Goal: Task Accomplishment & Management: Use online tool/utility

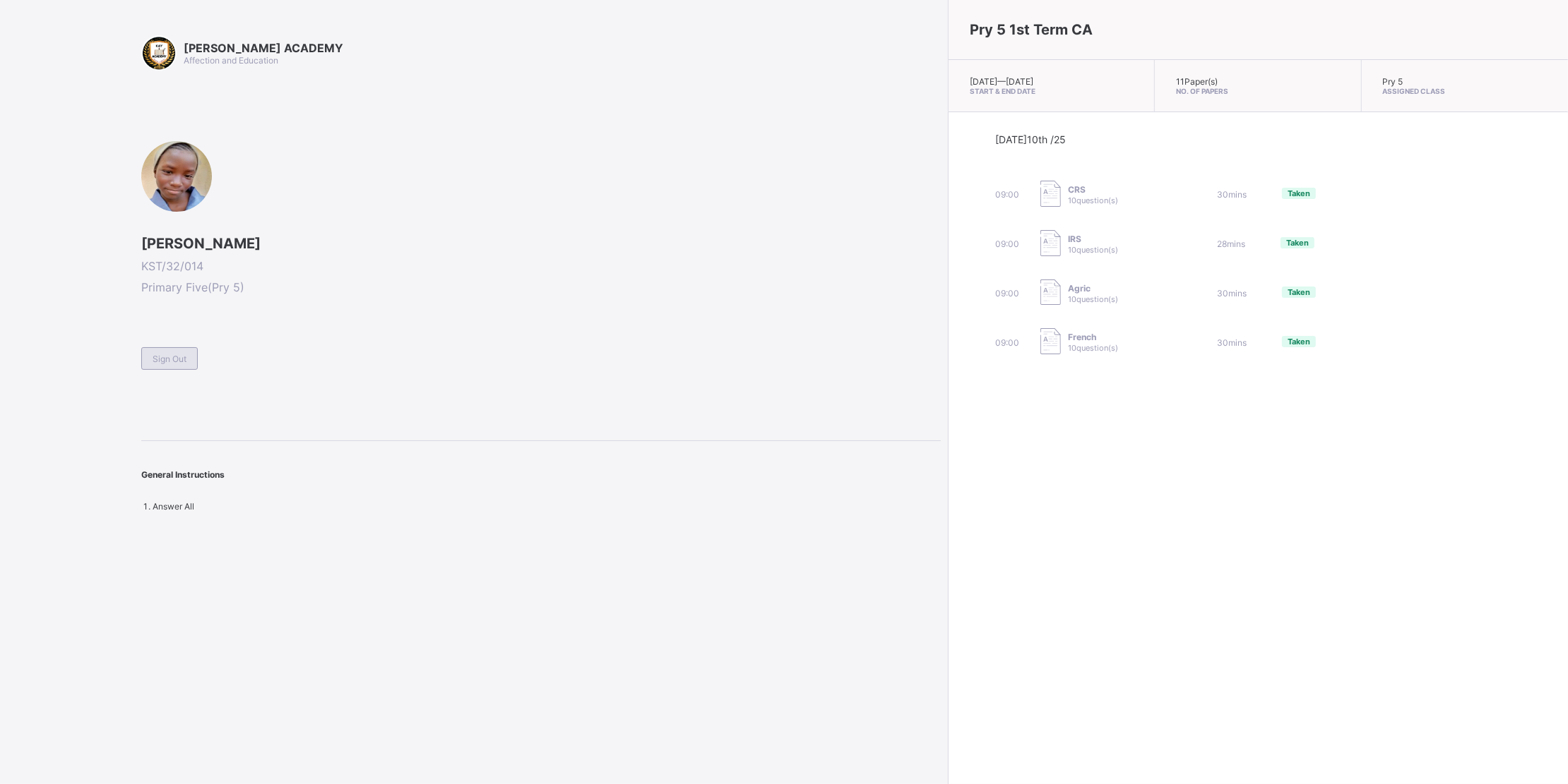
click at [171, 355] on span "Sign Out" at bounding box center [169, 359] width 34 height 10
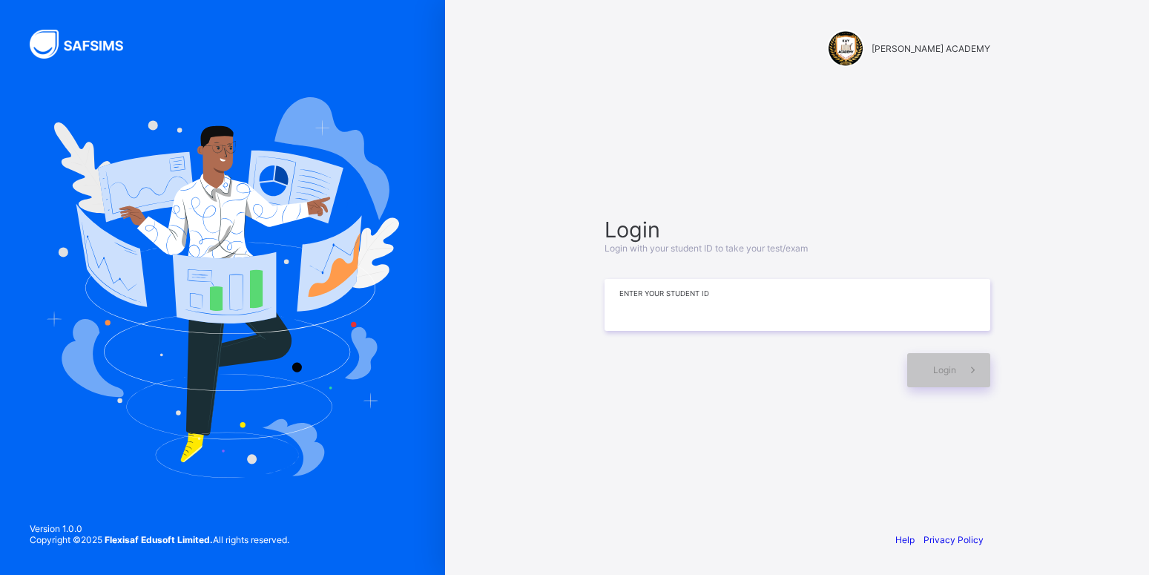
click at [726, 307] on input at bounding box center [798, 305] width 386 height 52
type input "**********"
click at [967, 379] on span at bounding box center [973, 370] width 34 height 34
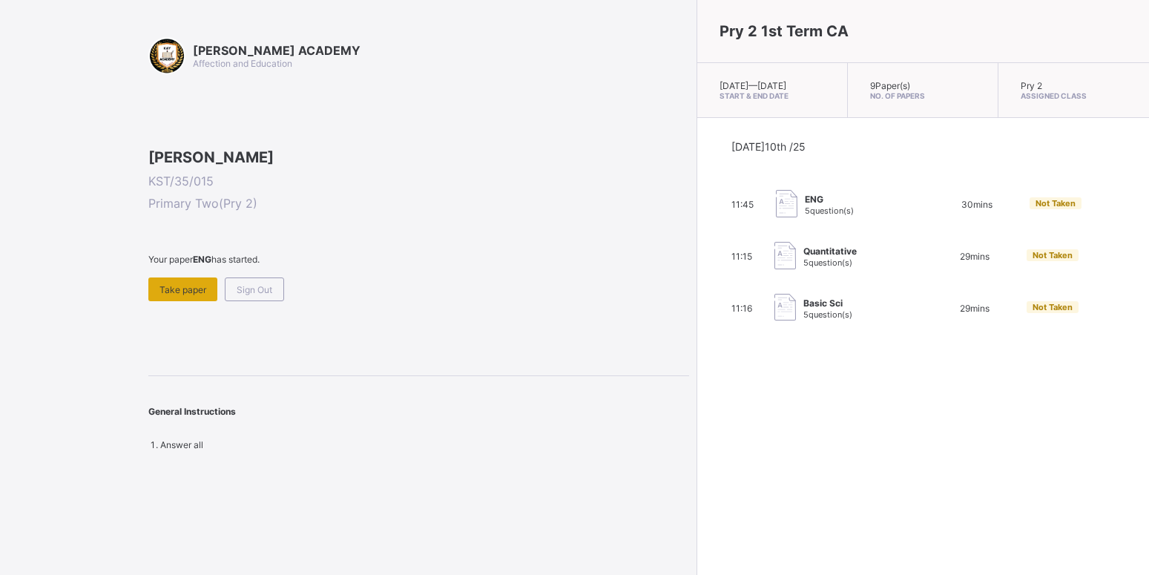
click at [203, 301] on div "Take paper" at bounding box center [182, 289] width 69 height 24
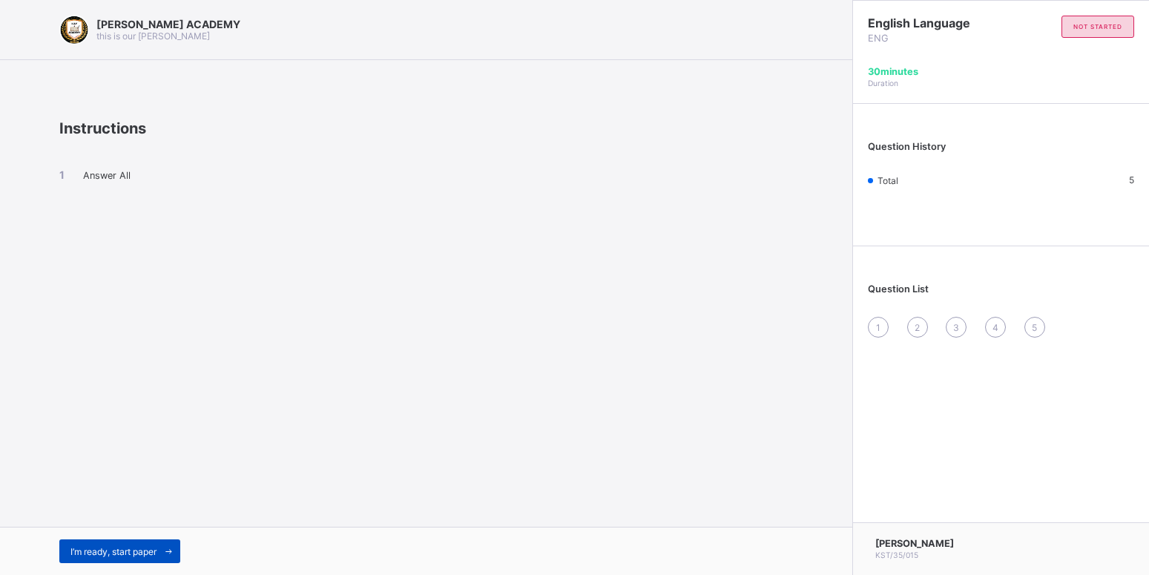
click at [79, 551] on span "I’m ready, start paper" at bounding box center [113, 551] width 86 height 11
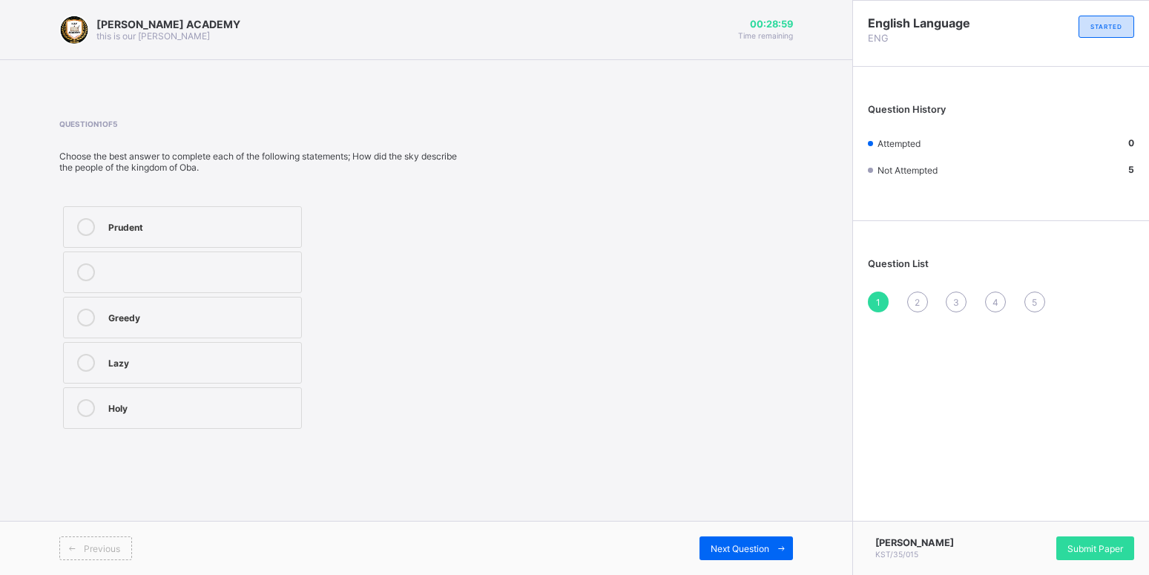
click at [284, 239] on label "Prudent" at bounding box center [182, 227] width 239 height 42
click at [753, 538] on div "Next Question" at bounding box center [746, 548] width 93 height 24
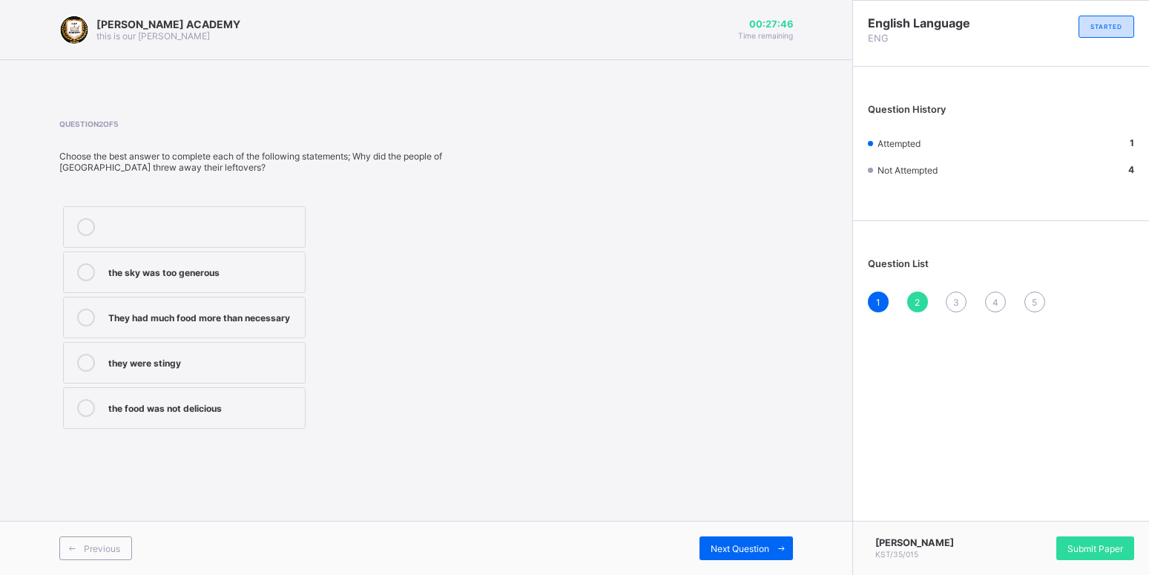
click at [298, 414] on label "the food was not delicious" at bounding box center [184, 408] width 243 height 42
click at [770, 543] on span at bounding box center [781, 548] width 24 height 24
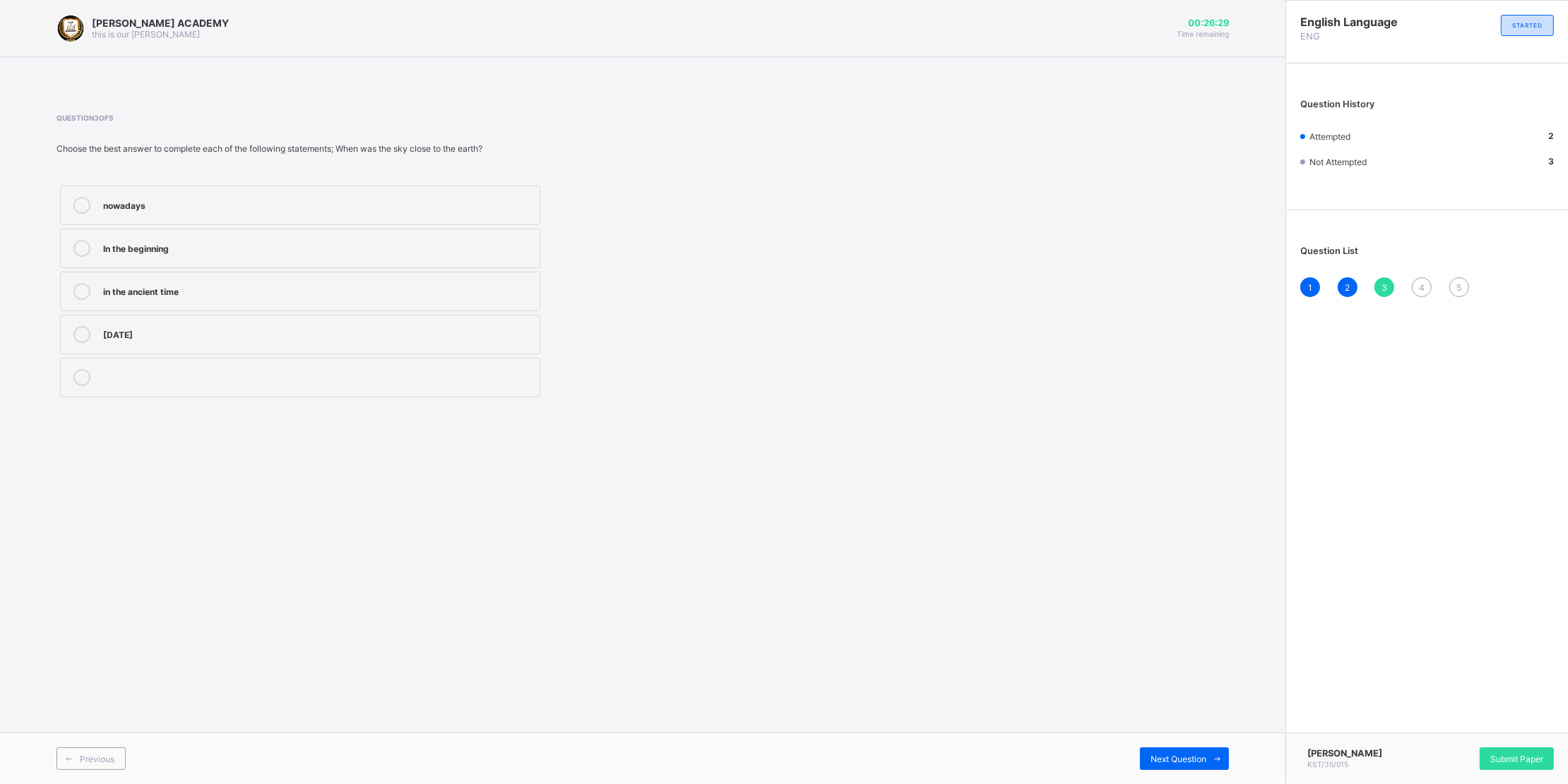
click at [1074, 416] on div "Question 3 of 5 Choose the best answer to complete each of the following statem…" at bounding box center [643, 257] width 1173 height 329
click at [511, 250] on div "In the beginning" at bounding box center [317, 246] width 429 height 14
drag, startPoint x: 511, startPoint y: 250, endPoint x: 325, endPoint y: 243, distance: 186.1
click at [325, 243] on div "In the beginning" at bounding box center [317, 246] width 429 height 14
click at [1191, 754] on span "Next Question" at bounding box center [1179, 758] width 56 height 10
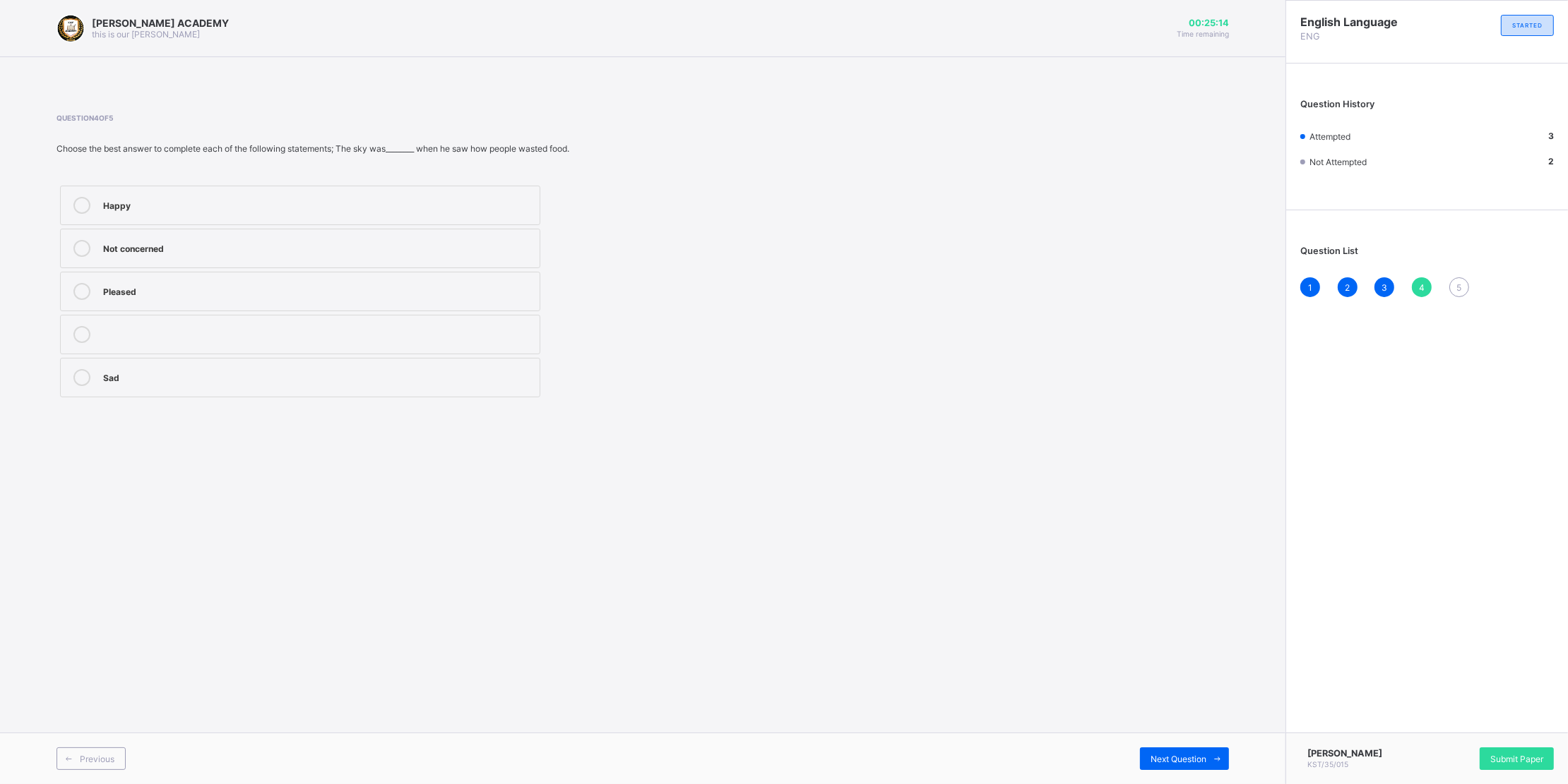
click at [829, 502] on div "[PERSON_NAME] ACADEMY this is our [PERSON_NAME] 00:25:14 Time remaining Questio…" at bounding box center [643, 392] width 1285 height 784
click at [507, 367] on label "Sad" at bounding box center [300, 378] width 480 height 40
click at [1202, 749] on div "Next Question" at bounding box center [1183, 759] width 89 height 23
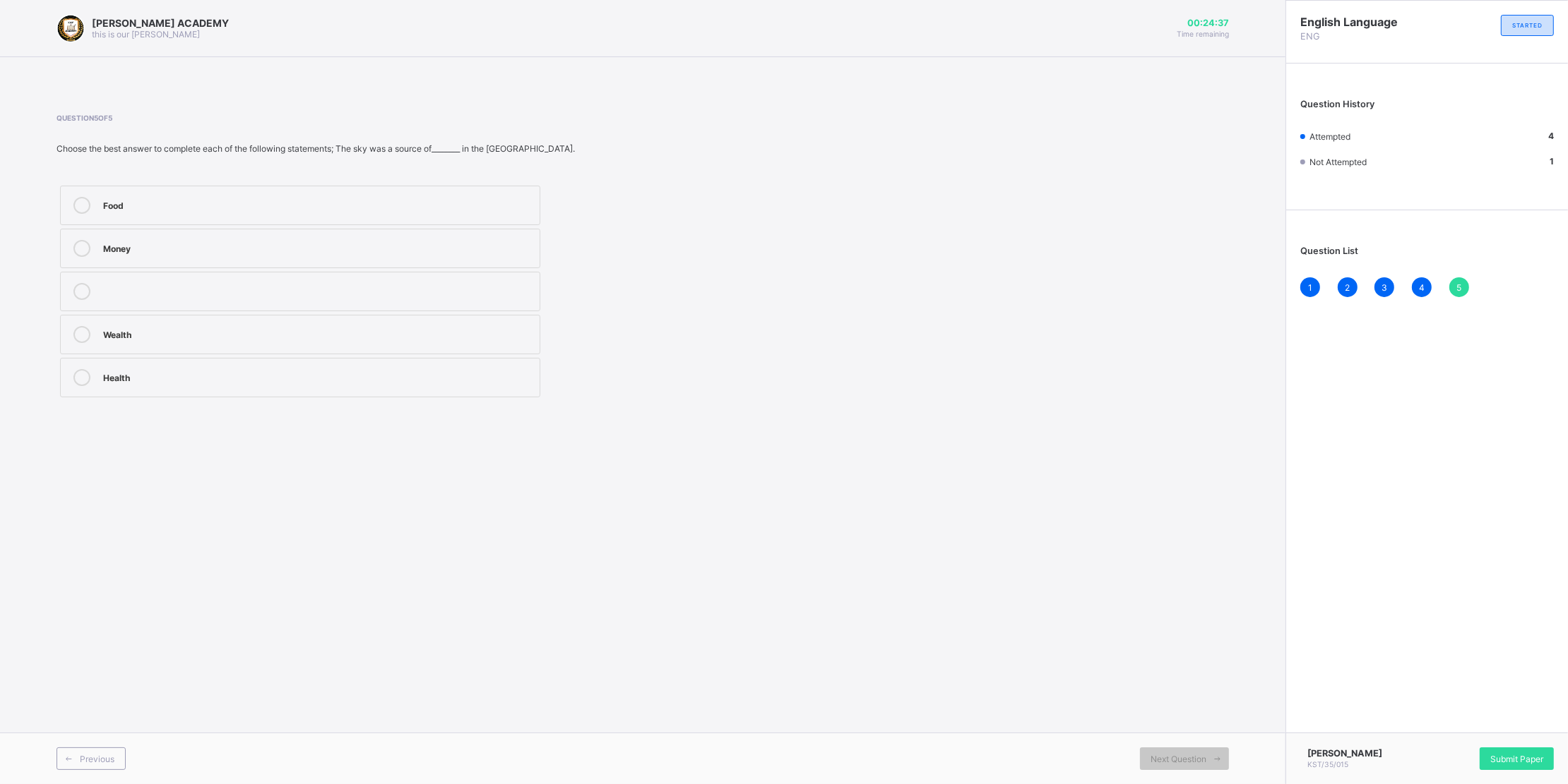
click at [519, 237] on label "Money" at bounding box center [300, 248] width 480 height 40
click at [1523, 756] on span "Submit Paper" at bounding box center [1517, 758] width 53 height 10
click at [0, 0] on div "× Submitting Paper This action will submit your paper. You won't have access to…" at bounding box center [0, 0] width 0 height 0
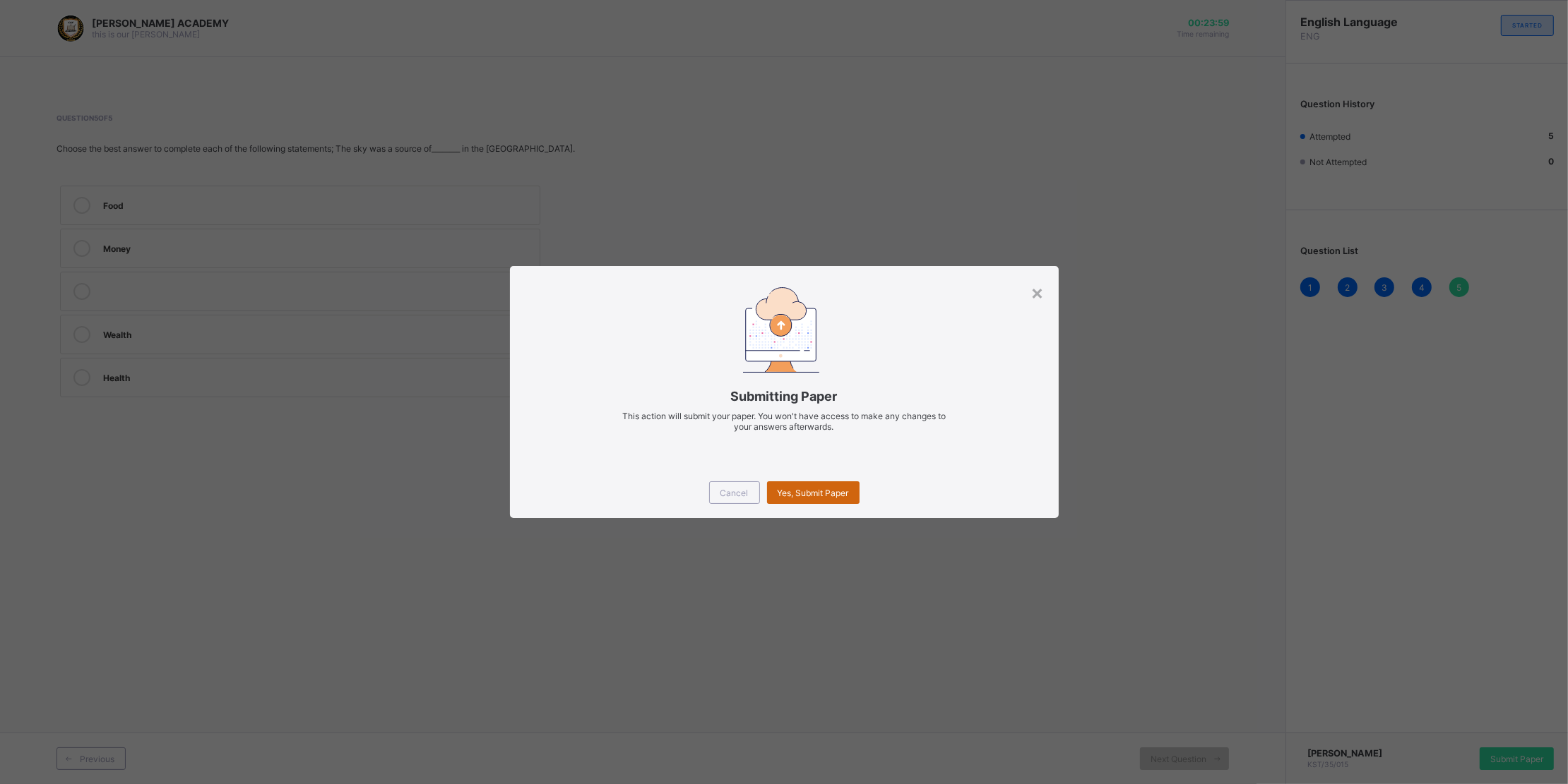
click at [828, 493] on span "Yes, Submit Paper" at bounding box center [813, 493] width 71 height 10
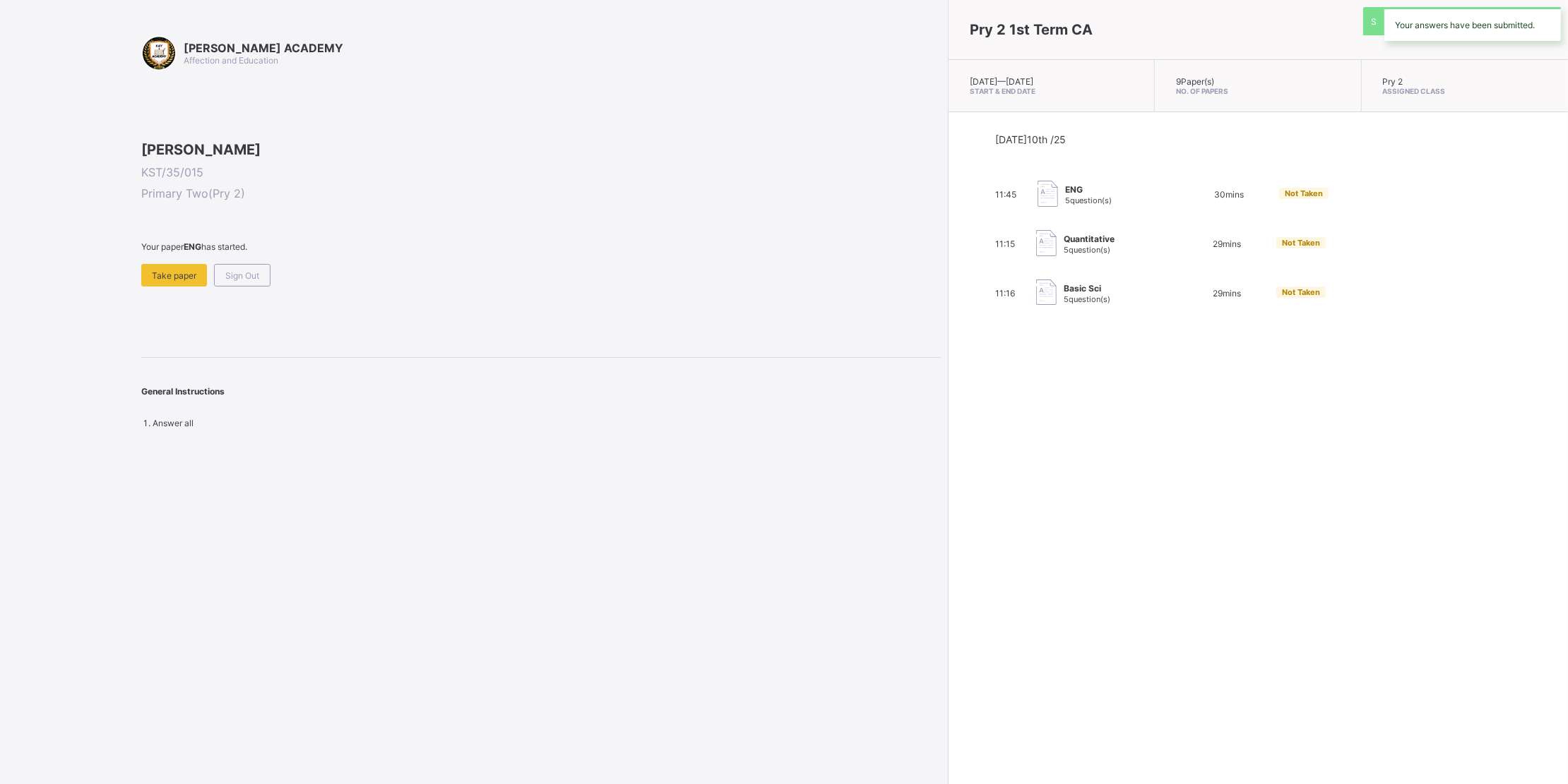
click at [828, 411] on div "General Instructions" at bounding box center [541, 384] width 800 height 53
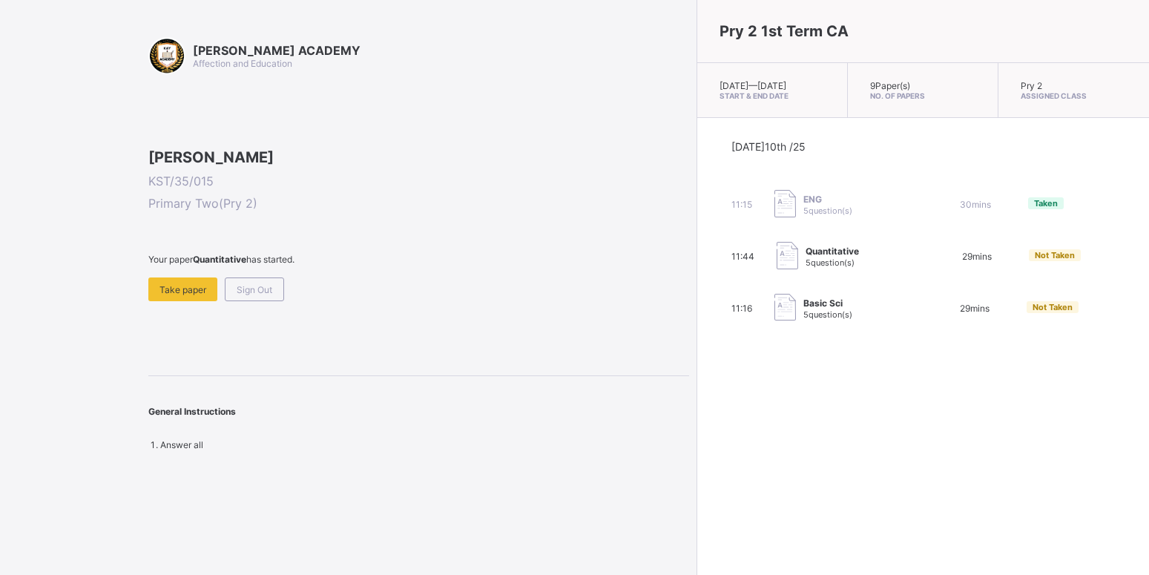
click at [530, 301] on div "Your paper Quantitative has started. Take paper Sign Out" at bounding box center [418, 277] width 541 height 47
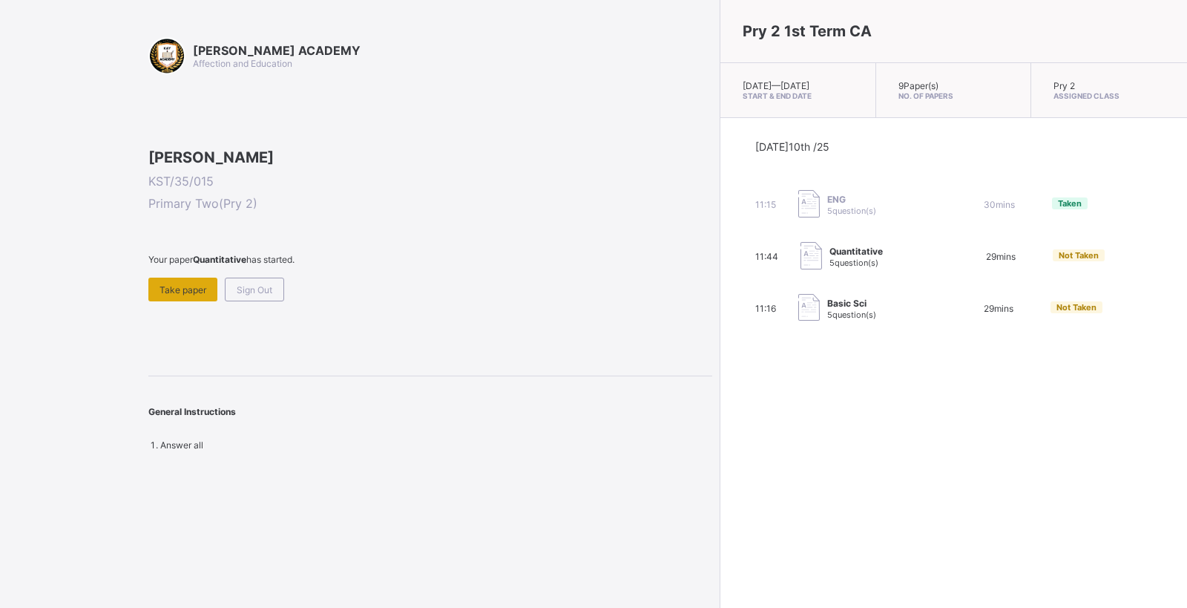
click at [180, 295] on span "Take paper" at bounding box center [183, 289] width 47 height 11
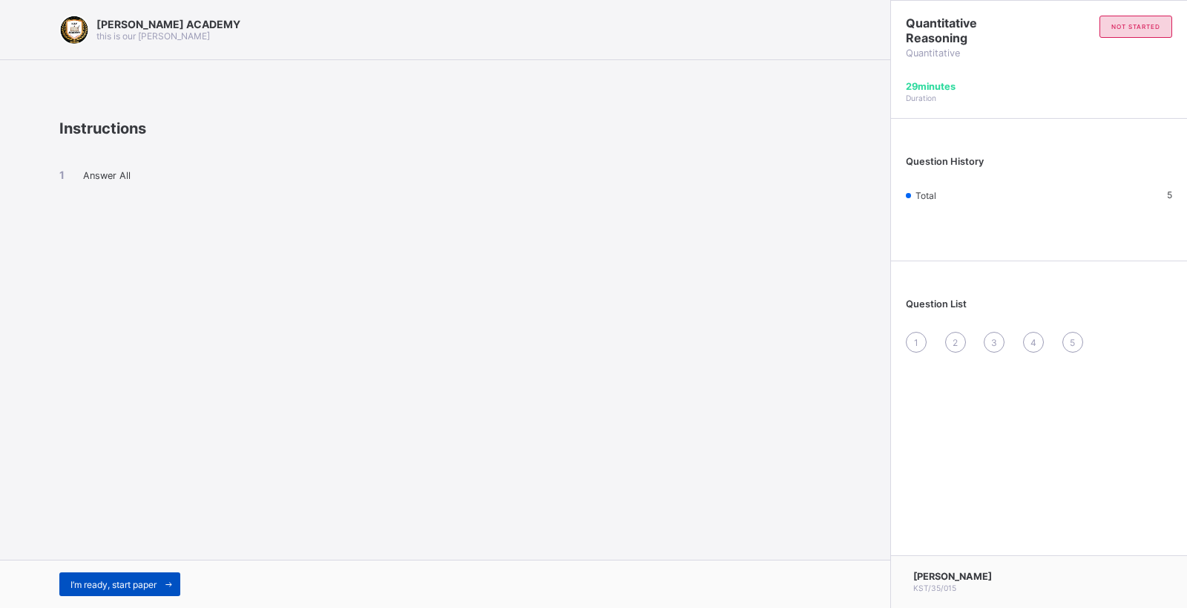
click at [85, 579] on span "I’m ready, start paper" at bounding box center [113, 584] width 86 height 11
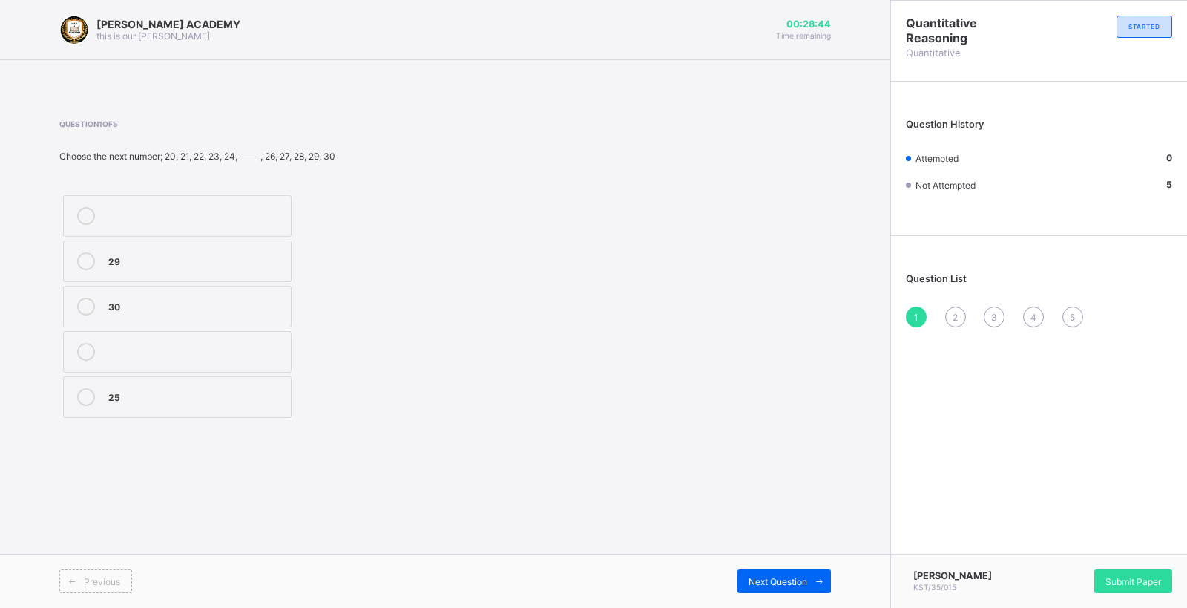
click at [119, 404] on div "25" at bounding box center [195, 397] width 175 height 18
click at [775, 578] on span "Next Question" at bounding box center [778, 581] width 59 height 11
click at [255, 342] on label "104" at bounding box center [177, 352] width 229 height 42
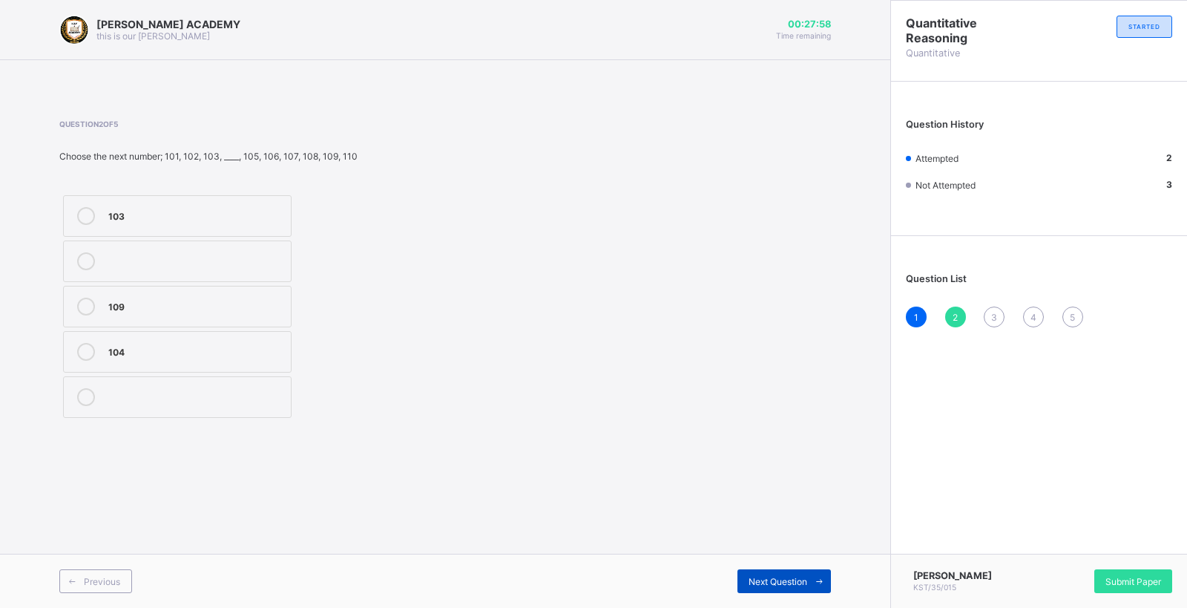
click at [752, 571] on div "Next Question" at bounding box center [783, 581] width 93 height 24
click at [281, 212] on div "20" at bounding box center [195, 214] width 175 height 15
click at [637, 361] on div "Question 3 of 5 Choose the next number; 11, 12, 13, 14, 15, 16, 17, 18, 19,___ …" at bounding box center [445, 270] width 772 height 302
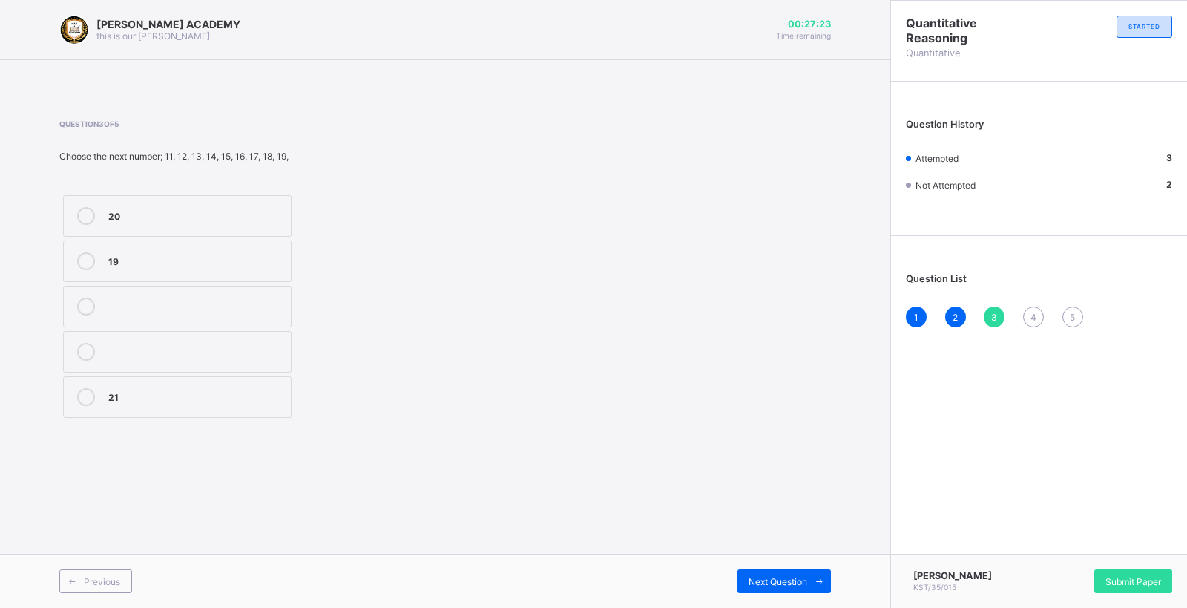
click at [770, 565] on div "Previous Next Question" at bounding box center [445, 580] width 890 height 54
click at [775, 579] on span "Next Question" at bounding box center [778, 581] width 59 height 11
click at [203, 405] on div "70" at bounding box center [195, 397] width 175 height 18
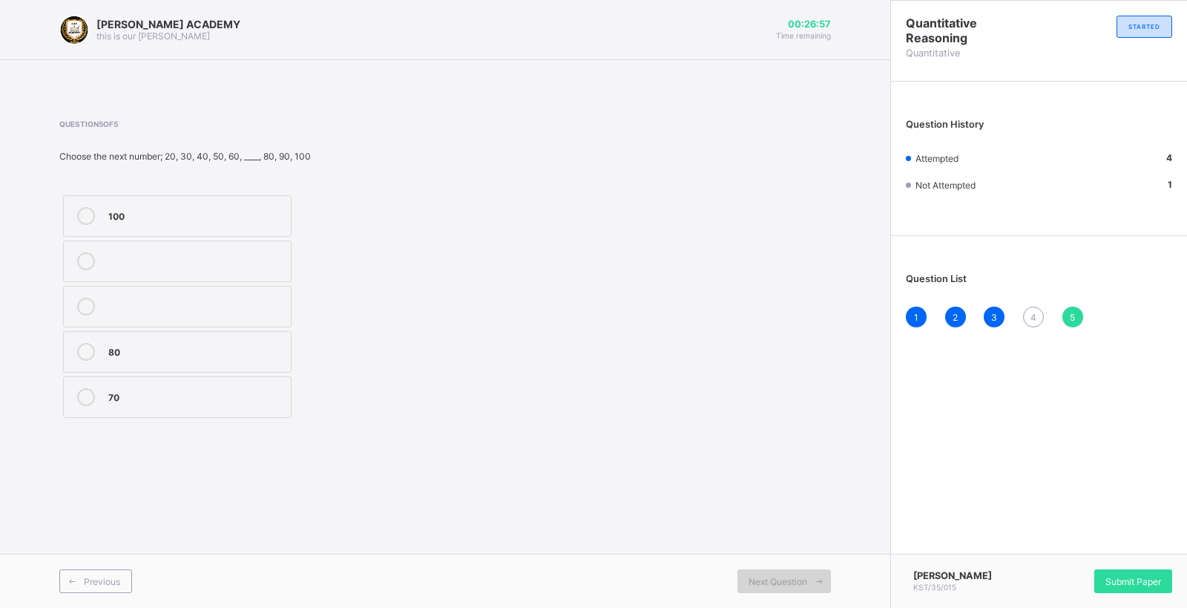
click at [781, 583] on span "Next Question" at bounding box center [778, 581] width 59 height 11
click at [1145, 581] on span "Submit Paper" at bounding box center [1133, 581] width 56 height 11
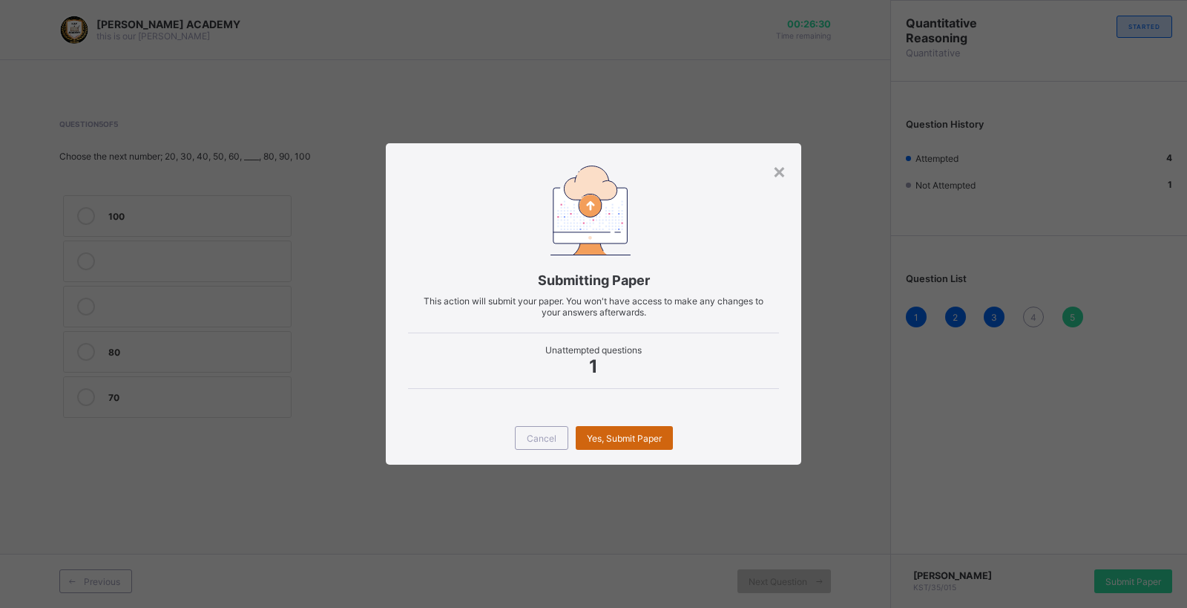
click at [649, 442] on span "Yes, Submit Paper" at bounding box center [624, 438] width 75 height 11
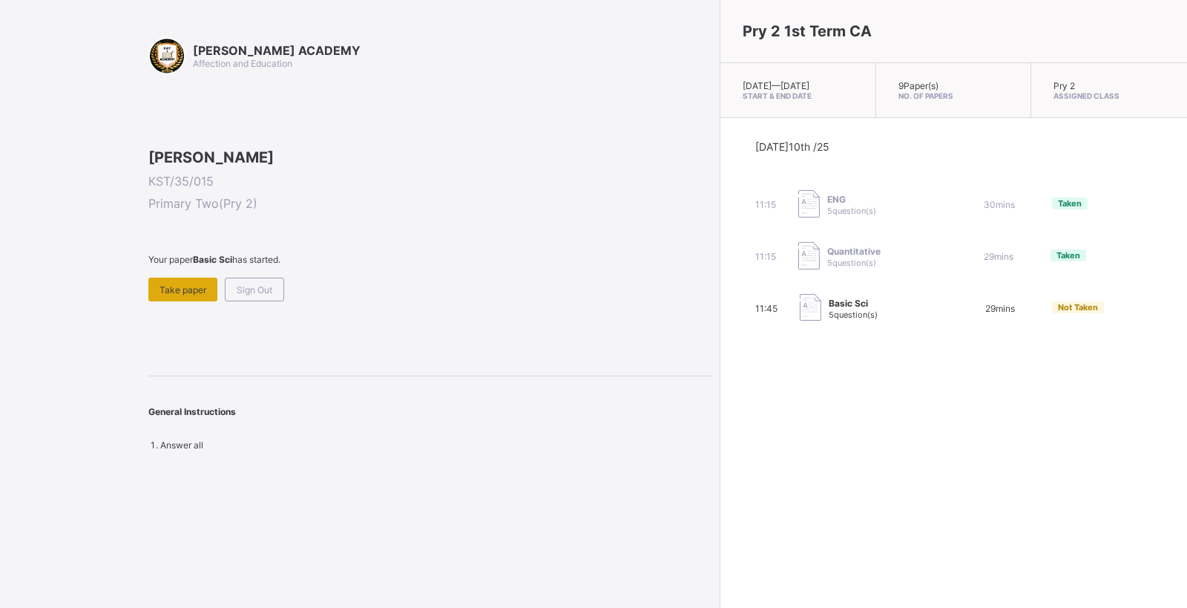
click at [191, 295] on span "Take paper" at bounding box center [183, 289] width 47 height 11
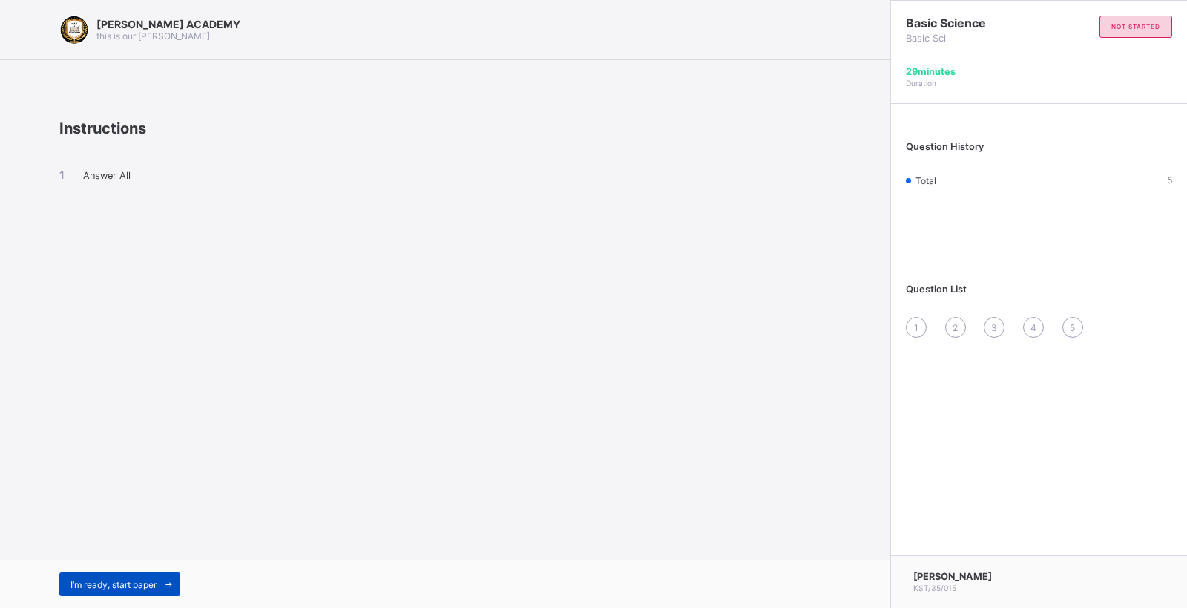
click at [81, 585] on span "I’m ready, start paper" at bounding box center [113, 584] width 86 height 11
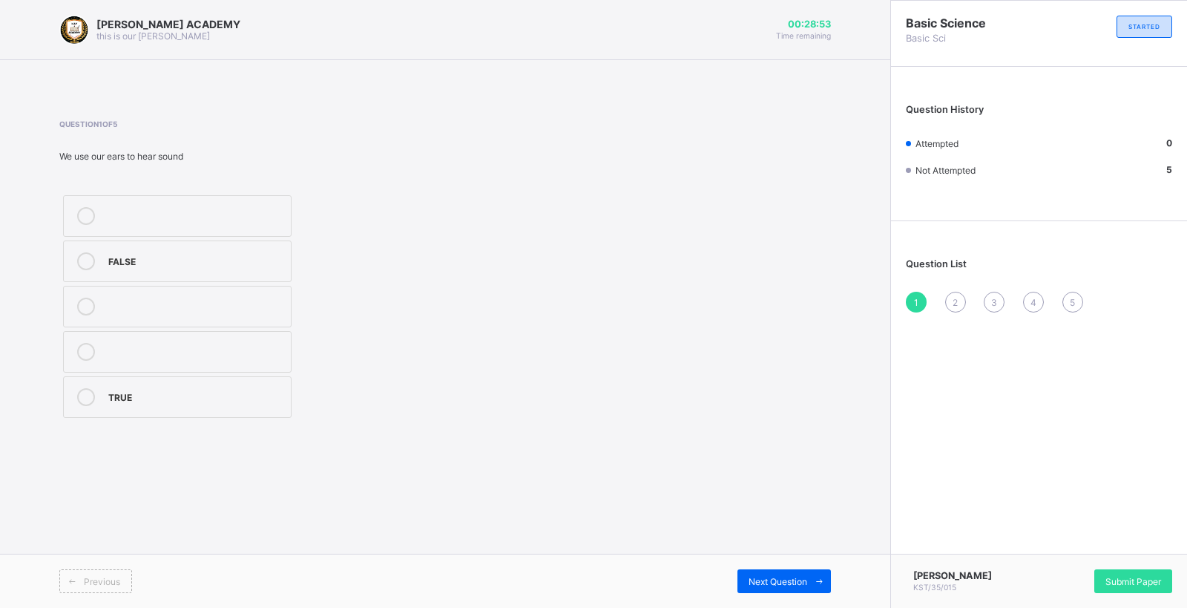
click at [116, 403] on div "TRUE" at bounding box center [195, 397] width 175 height 18
click at [807, 577] on span at bounding box center [819, 581] width 24 height 24
click at [190, 246] on label "Chalkboard" at bounding box center [177, 261] width 229 height 42
click at [786, 582] on span "Next Question" at bounding box center [778, 581] width 59 height 11
click at [281, 197] on label "See" at bounding box center [177, 216] width 229 height 42
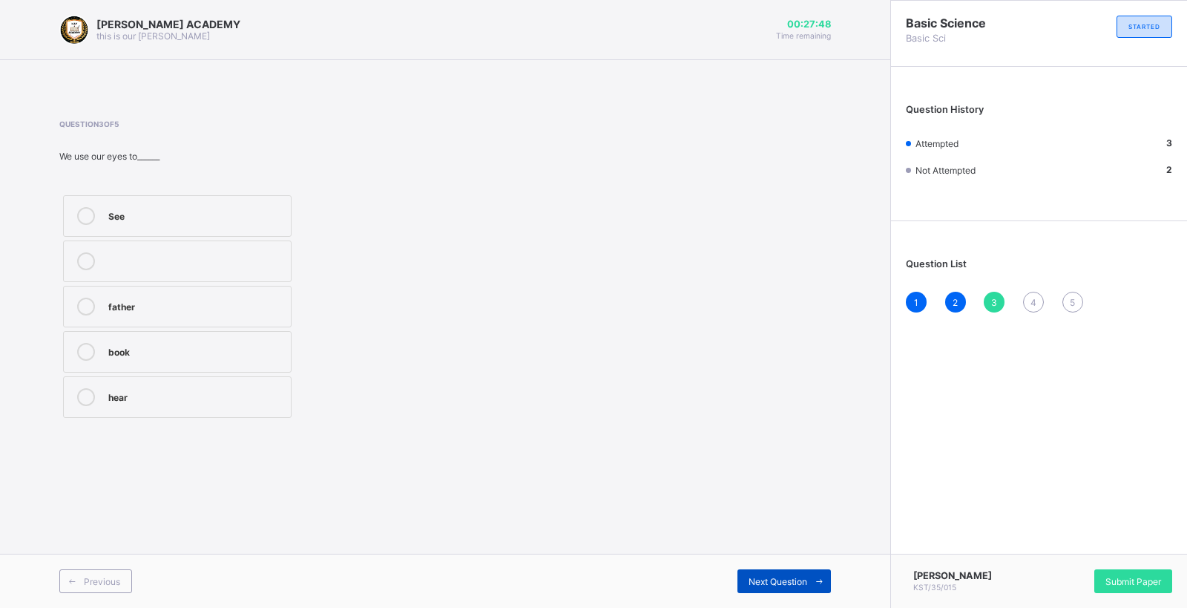
click at [784, 579] on span "Next Question" at bounding box center [778, 581] width 59 height 11
click at [229, 255] on div "5" at bounding box center [195, 259] width 175 height 15
drag, startPoint x: 230, startPoint y: 254, endPoint x: 799, endPoint y: 596, distance: 663.5
click at [799, 596] on div "[PERSON_NAME] ACADEMY this is our [PERSON_NAME] 00:27:27 Time remaining Questio…" at bounding box center [445, 304] width 890 height 608
click at [799, 596] on div "Previous Next Question" at bounding box center [445, 580] width 890 height 54
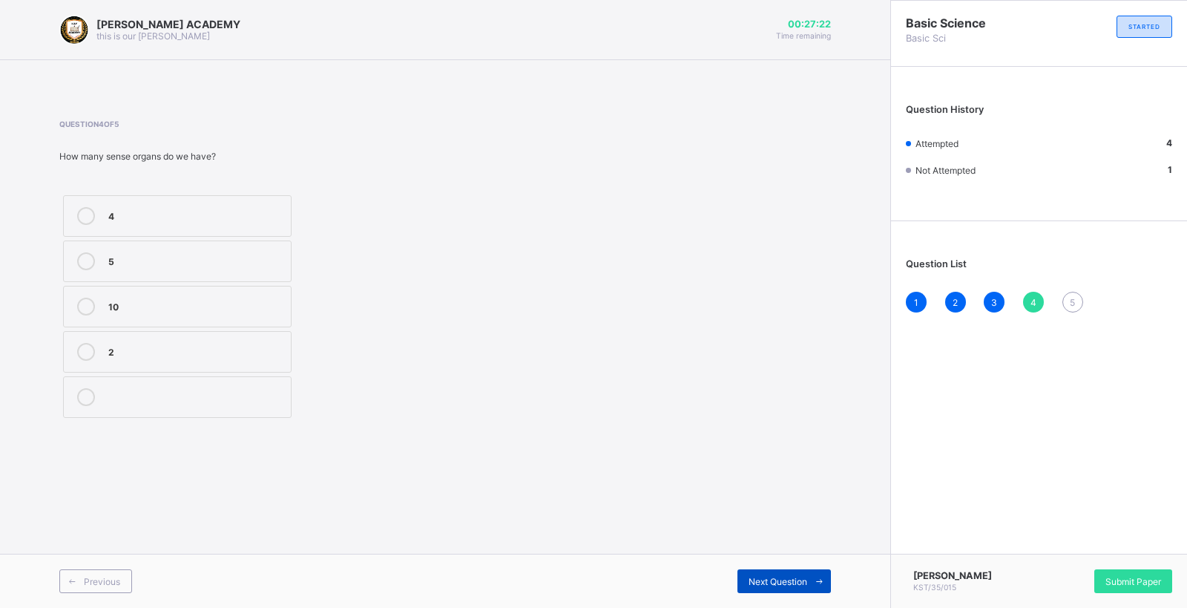
click at [794, 581] on span "Next Question" at bounding box center [778, 581] width 59 height 11
click at [137, 387] on label "Sense organs" at bounding box center [177, 397] width 229 height 42
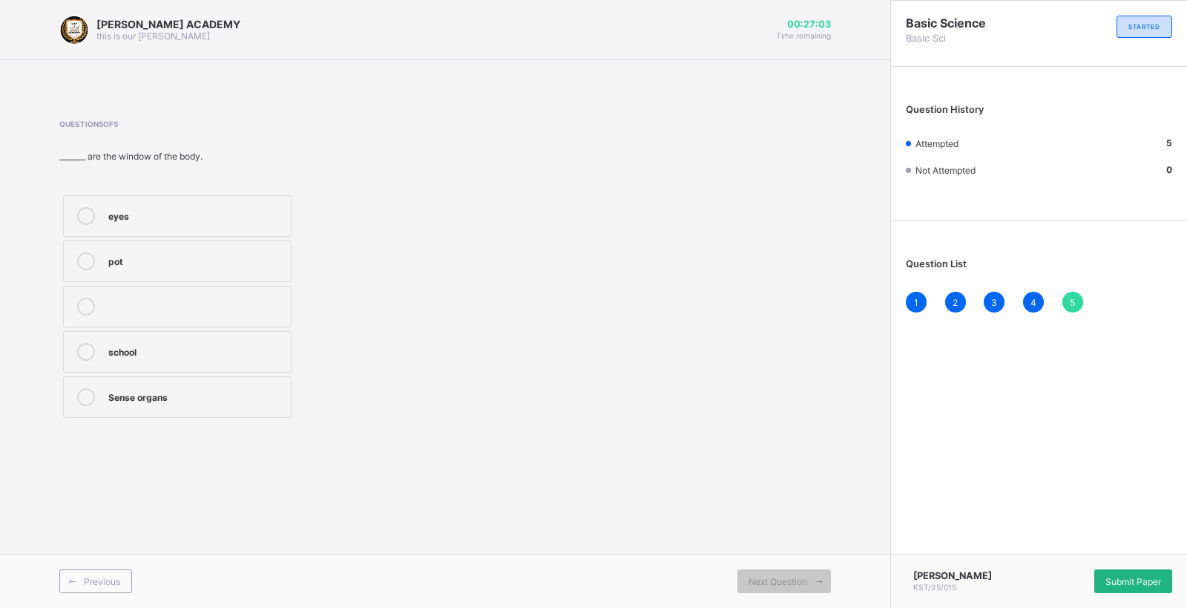
click at [1109, 571] on div "Submit Paper" at bounding box center [1133, 581] width 78 height 24
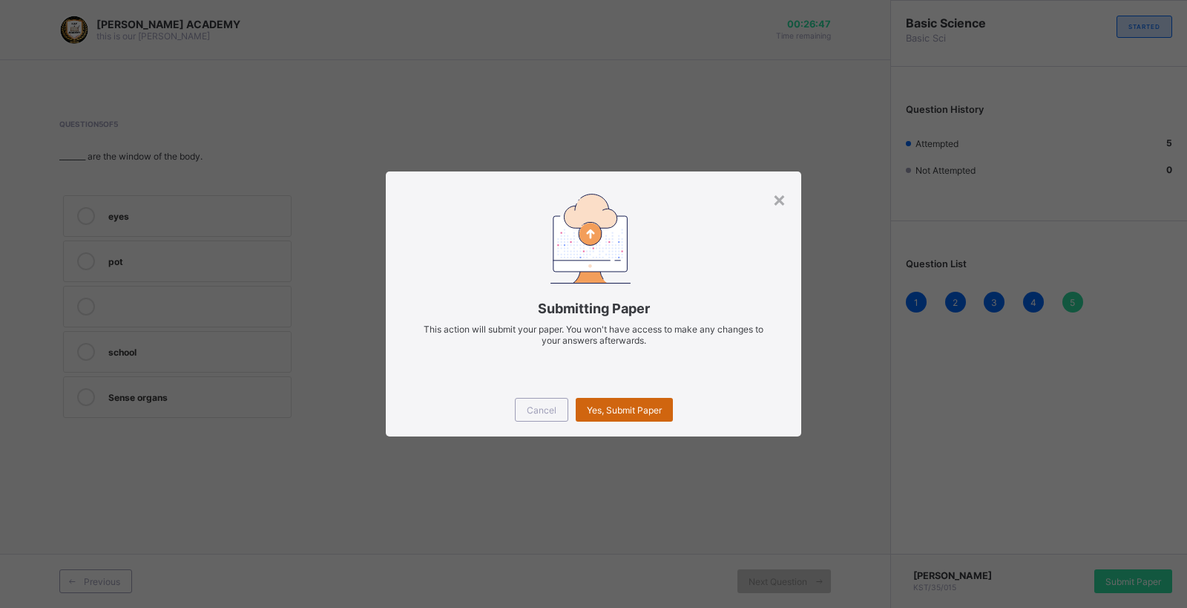
click at [605, 405] on span "Yes, Submit Paper" at bounding box center [624, 409] width 75 height 11
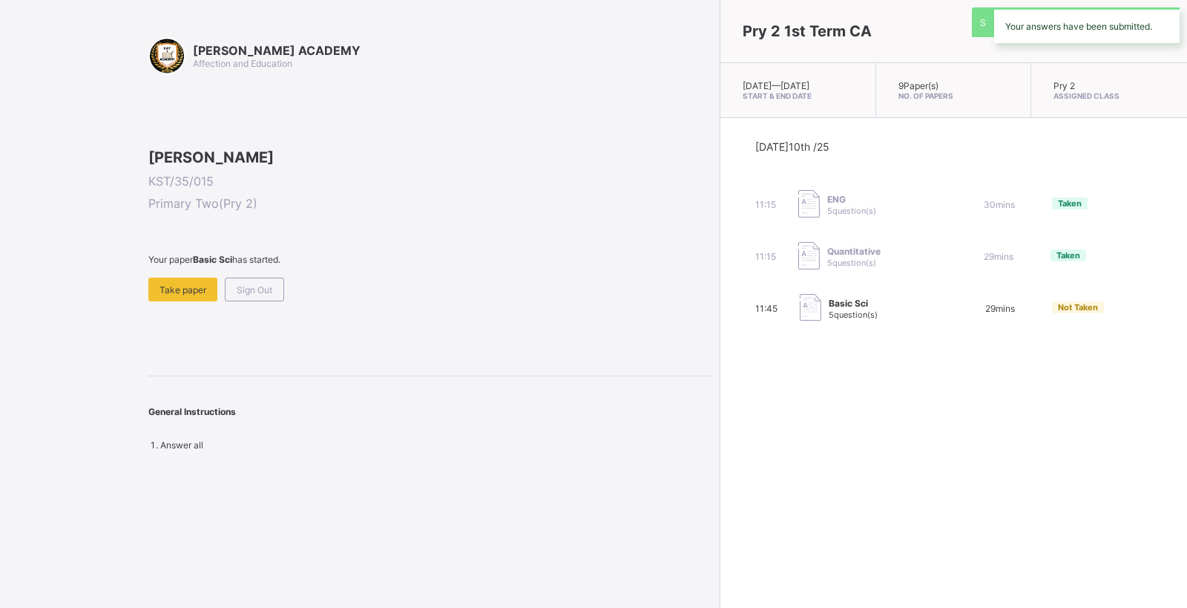
click at [720, 405] on div "Pry 2 1st Term CA [DATE] — [DATE] Start & End Date 9 Paper(s) No. of Papers Pry…" at bounding box center [953, 304] width 467 height 608
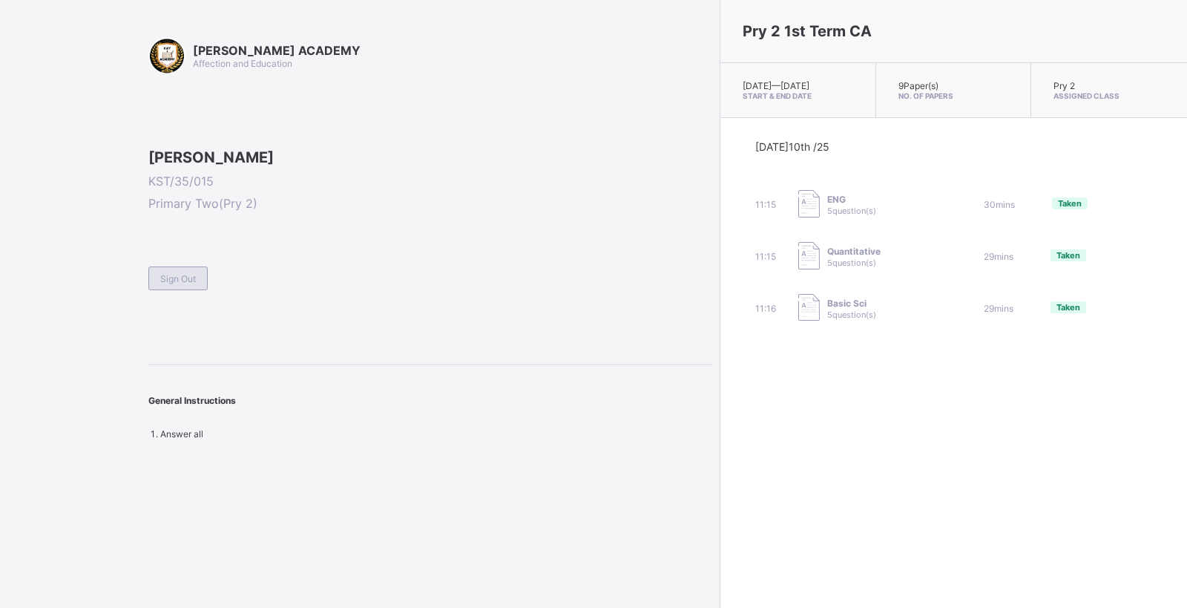
click at [188, 290] on div "Sign Out" at bounding box center [177, 278] width 59 height 24
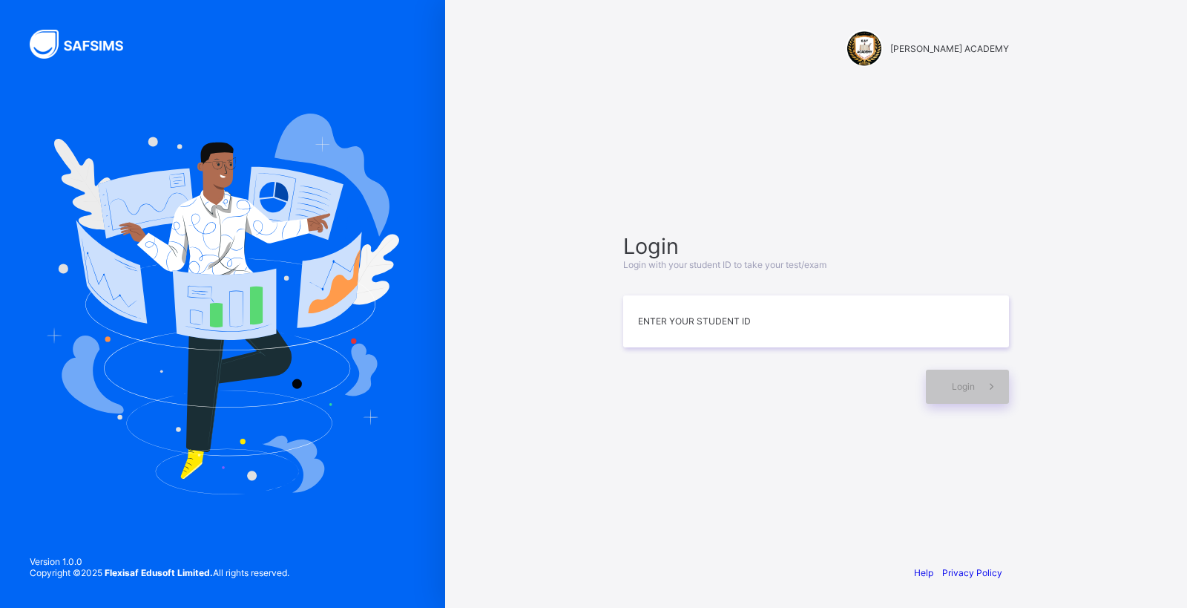
click at [299, 193] on img at bounding box center [222, 304] width 353 height 380
click at [594, 303] on div "[PERSON_NAME] ACADEMY Login Login with your student ID to take your test/exam E…" at bounding box center [816, 304] width 445 height 608
click at [596, 110] on div "[PERSON_NAME] ACADEMY Login Login with your student ID to take your test/exam E…" at bounding box center [816, 304] width 445 height 608
